Goal: Navigation & Orientation: Find specific page/section

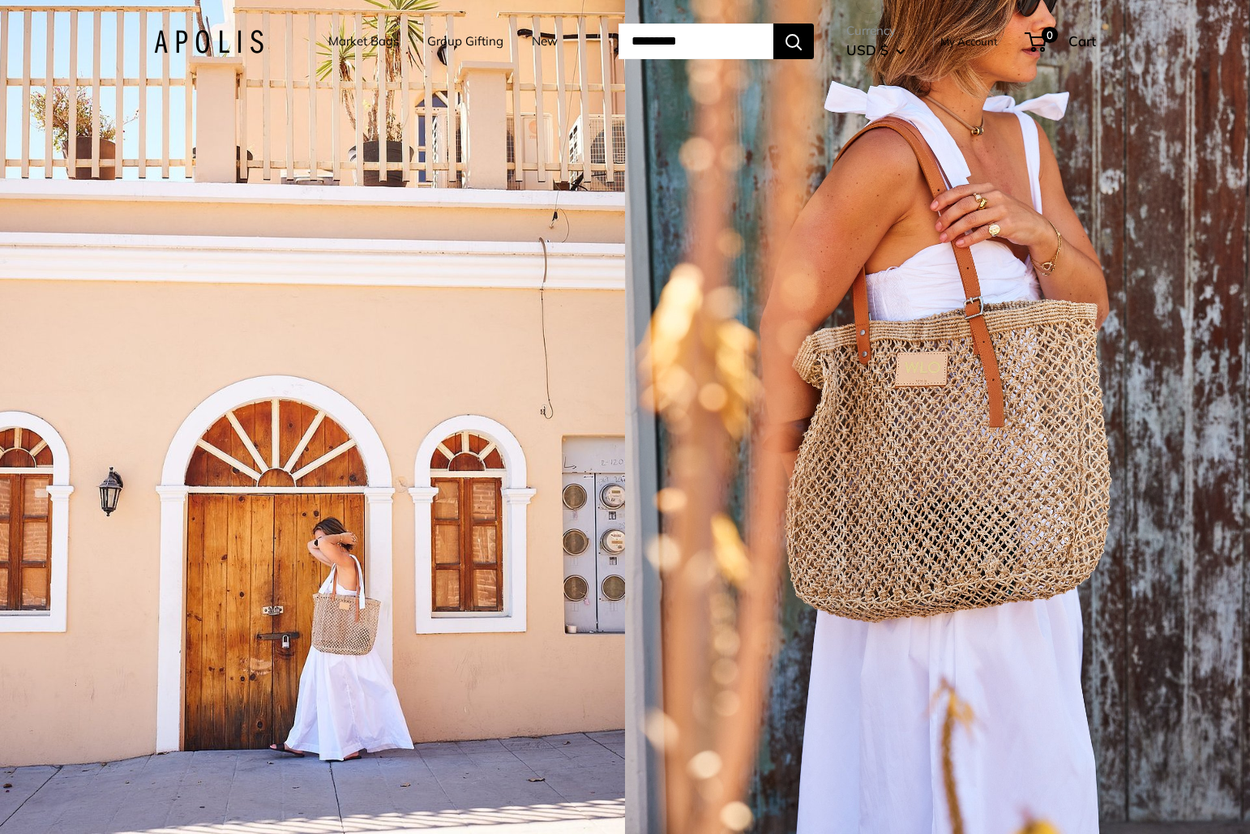
click at [352, 43] on link "Market Bags" at bounding box center [363, 41] width 71 height 23
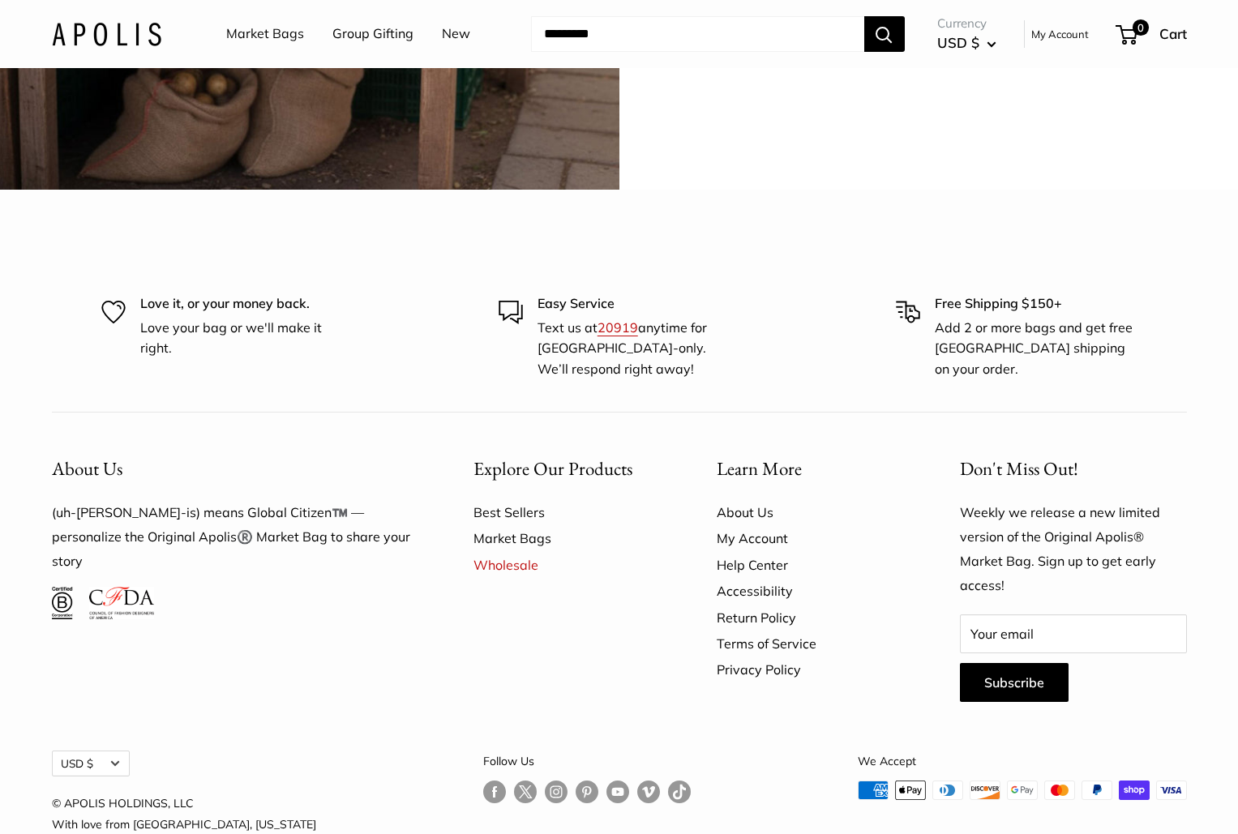
scroll to position [5026, 0]
